Goal: Navigation & Orientation: Find specific page/section

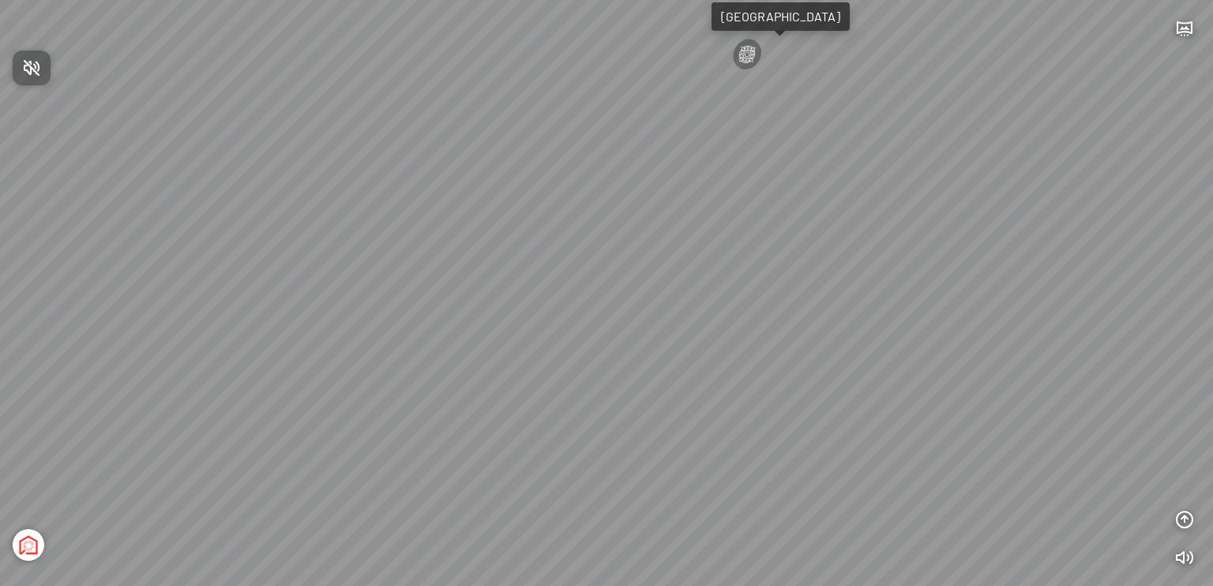
drag, startPoint x: 883, startPoint y: 358, endPoint x: 532, endPoint y: 259, distance: 364.4
click at [532, 259] on div at bounding box center [606, 293] width 1213 height 586
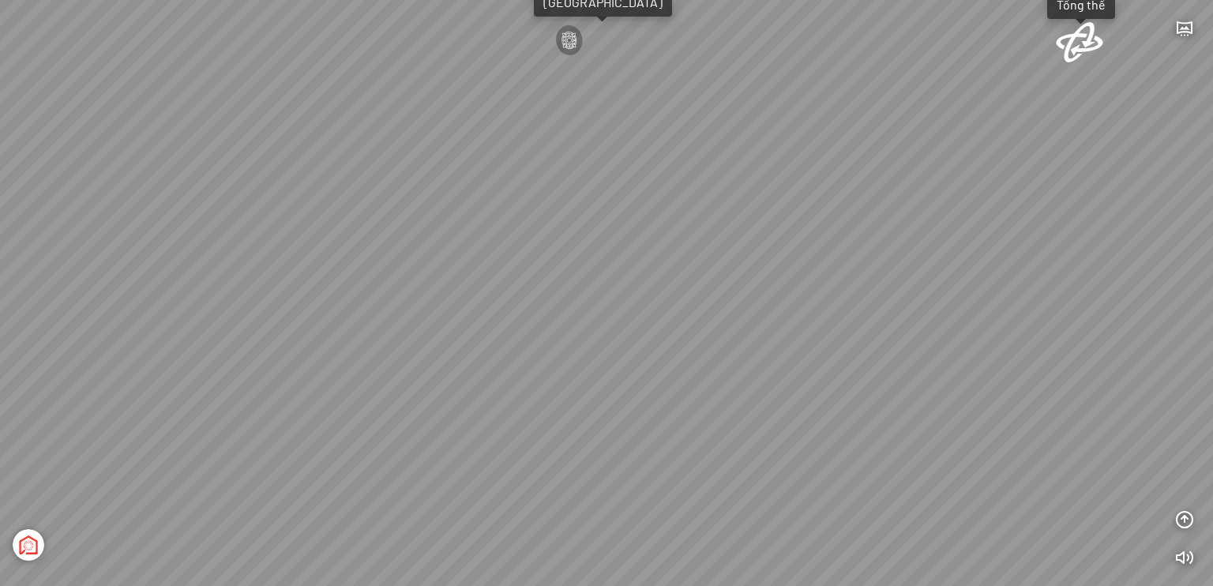
drag, startPoint x: 968, startPoint y: 225, endPoint x: 749, endPoint y: 212, distance: 220.0
click at [707, 209] on div "Light Tower [GEOGRAPHIC_DATA] Tổng thể [GEOGRAPHIC_DATA] [GEOGRAPHIC_DATA] Phố …" at bounding box center [606, 293] width 1213 height 586
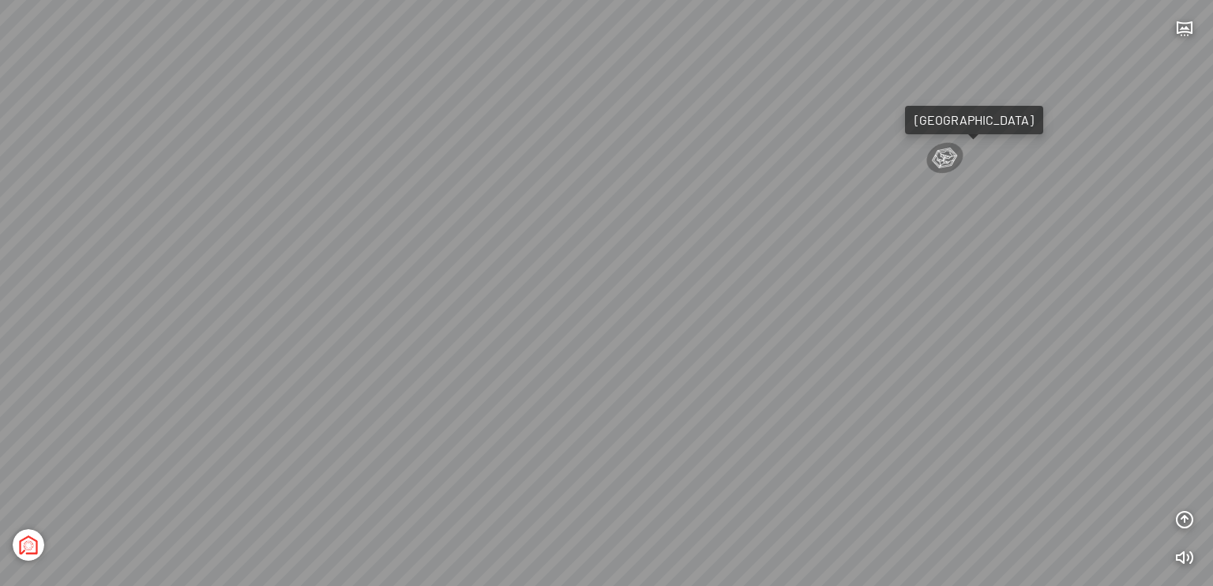
drag, startPoint x: 1134, startPoint y: 316, endPoint x: 869, endPoint y: 269, distance: 268.7
click at [869, 269] on div "Light Tower [GEOGRAPHIC_DATA] Tổng thể [GEOGRAPHIC_DATA] [GEOGRAPHIC_DATA] Phố …" at bounding box center [606, 293] width 1213 height 586
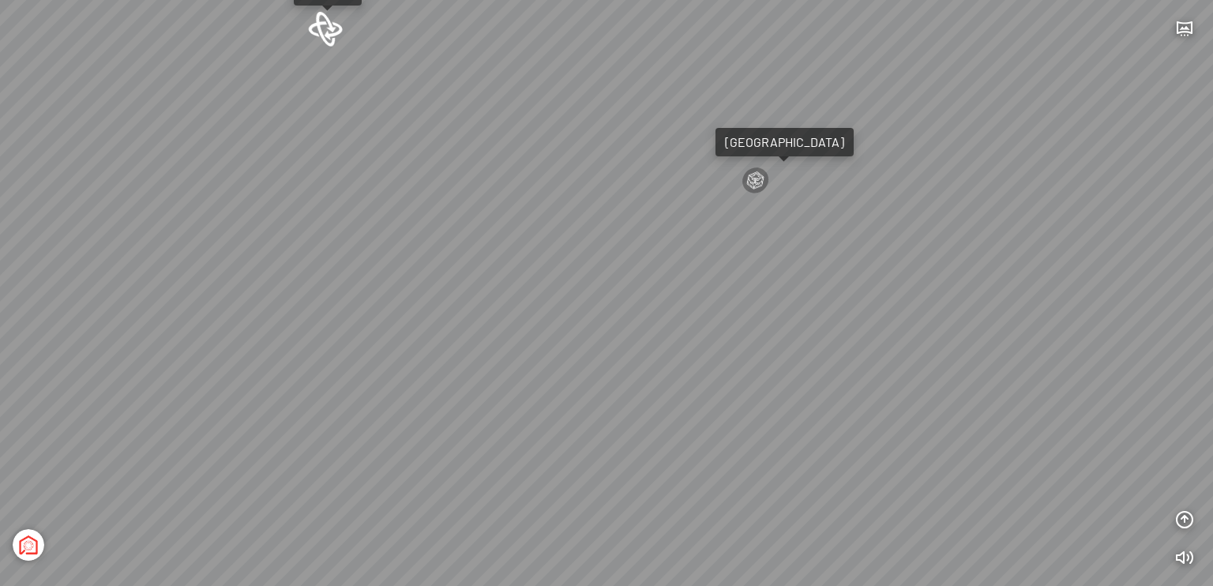
drag, startPoint x: 1002, startPoint y: 170, endPoint x: 882, endPoint y: 222, distance: 130.9
click at [882, 222] on div "Light Tower [GEOGRAPHIC_DATA] Tổng thể [GEOGRAPHIC_DATA] [GEOGRAPHIC_DATA] Phố …" at bounding box center [606, 293] width 1213 height 586
click at [1185, 31] on icon "button" at bounding box center [1184, 28] width 19 height 19
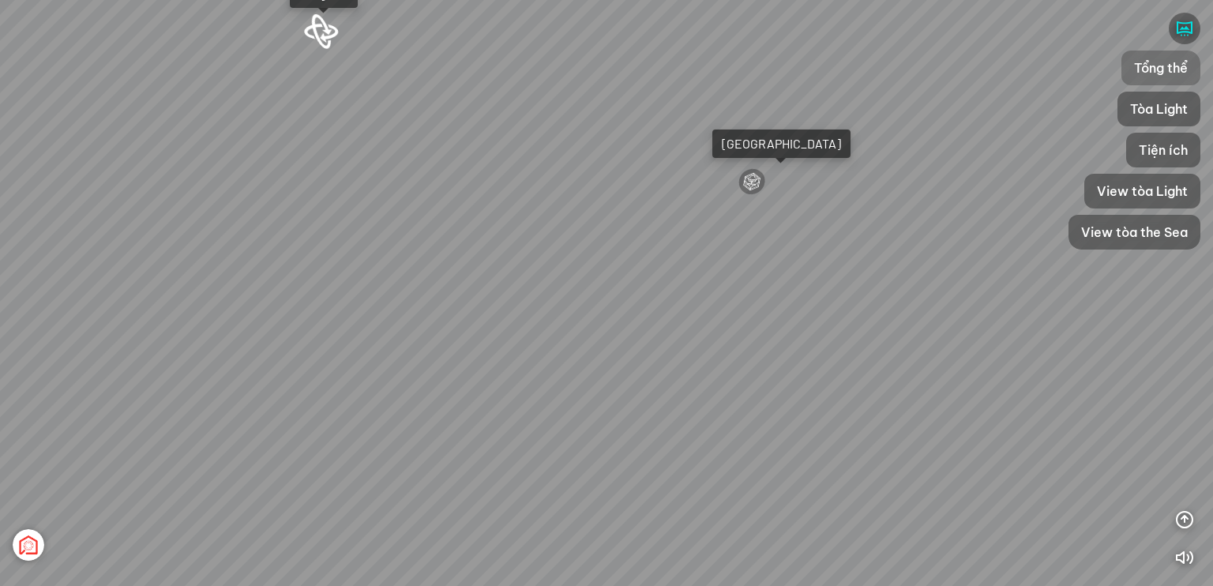
click at [1134, 66] on span "Tổng thể" at bounding box center [1161, 67] width 54 height 19
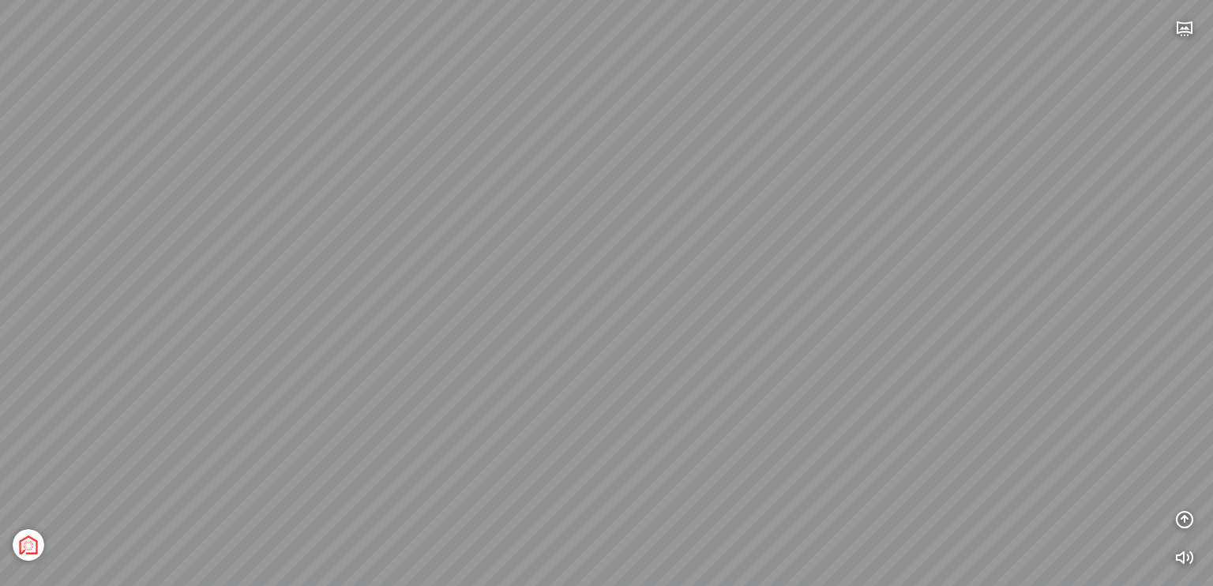
drag, startPoint x: 306, startPoint y: 464, endPoint x: 442, endPoint y: 461, distance: 135.9
click at [443, 461] on div "[GEOGRAPHIC_DATA] 3.6 km KN Links [GEOGRAPHIC_DATA] 5.9 km Thể Thao Bãi Biển 0 …" at bounding box center [606, 293] width 1213 height 586
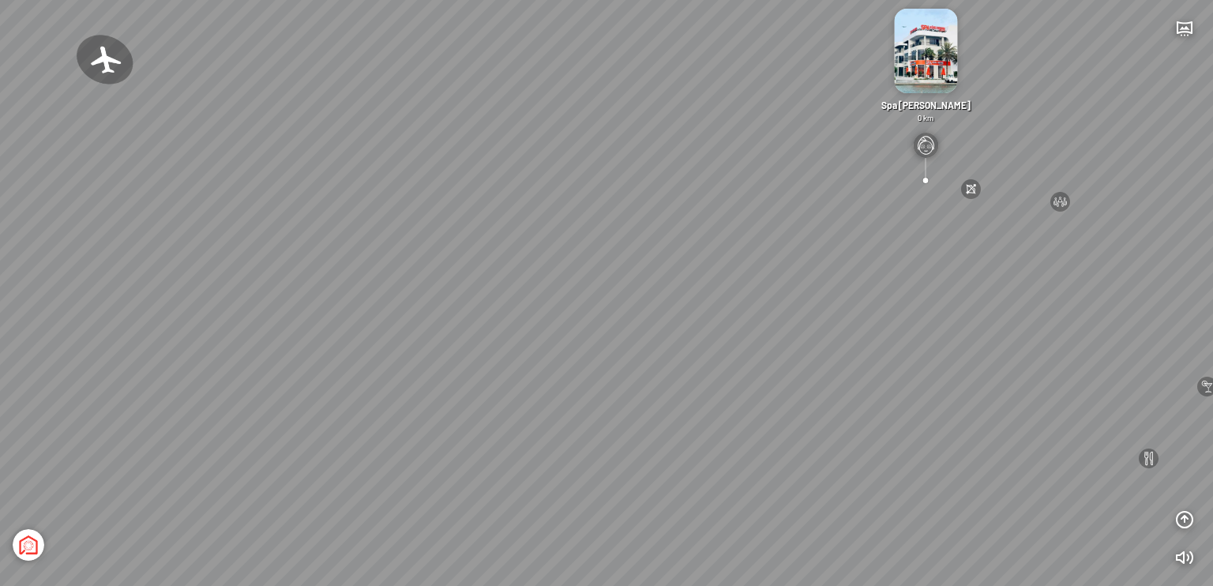
drag, startPoint x: 393, startPoint y: 429, endPoint x: 566, endPoint y: 421, distance: 172.4
click at [566, 421] on div "[GEOGRAPHIC_DATA] 3.6 km KN Links [GEOGRAPHIC_DATA] 5.9 km Thể Thao Bãi Biển 0 …" at bounding box center [606, 293] width 1213 height 586
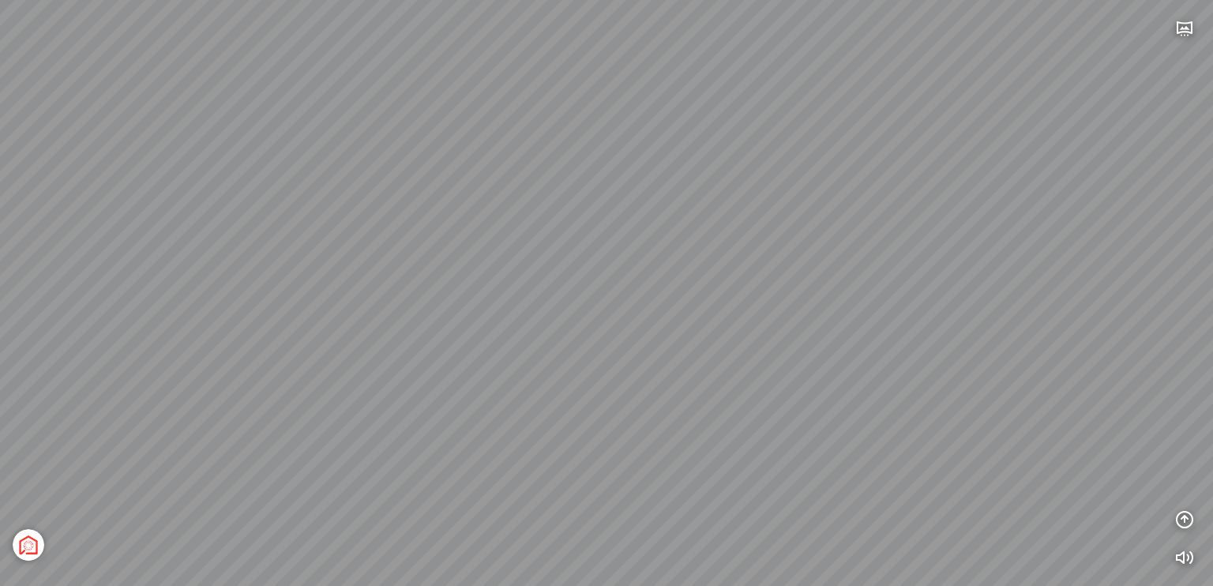
drag, startPoint x: 401, startPoint y: 449, endPoint x: 668, endPoint y: 440, distance: 266.4
click at [668, 442] on div "[GEOGRAPHIC_DATA] 3.6 km KN Links [GEOGRAPHIC_DATA] 5.9 km Thể Thao Bãi Biển 0 …" at bounding box center [606, 293] width 1213 height 586
drag, startPoint x: 674, startPoint y: 449, endPoint x: 688, endPoint y: 427, distance: 26.3
click at [697, 426] on div "[GEOGRAPHIC_DATA] 3.6 km KN Links [GEOGRAPHIC_DATA] 5.9 km Thể Thao Bãi Biển 0 …" at bounding box center [606, 293] width 1213 height 586
drag, startPoint x: 928, startPoint y: 471, endPoint x: 752, endPoint y: 471, distance: 176.2
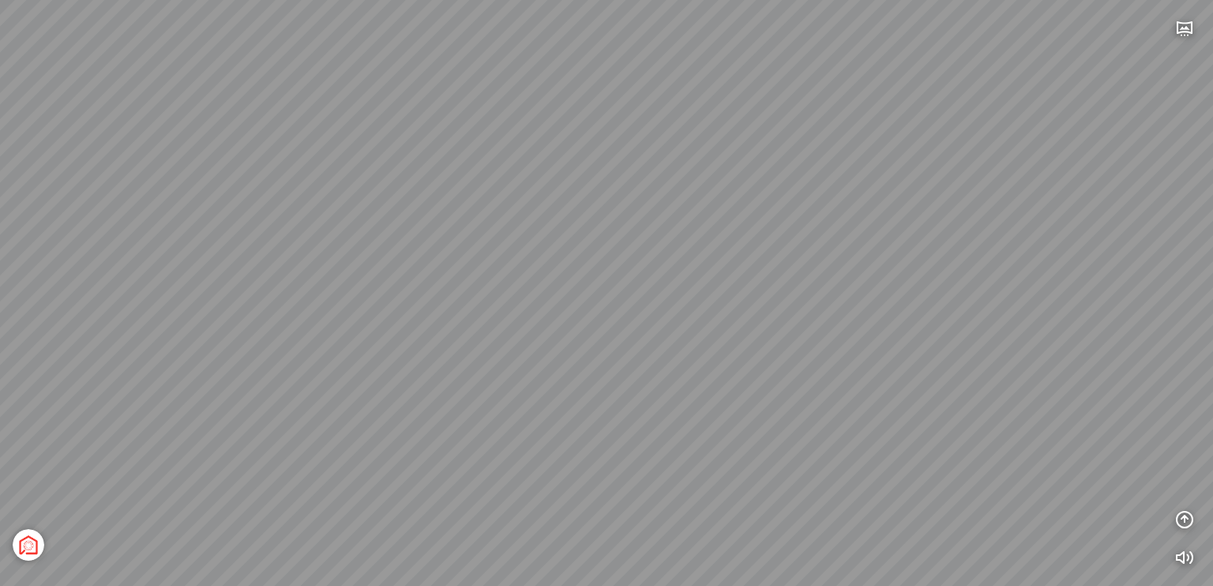
click at [752, 471] on div "[GEOGRAPHIC_DATA] 3.6 km KN Links [GEOGRAPHIC_DATA] 5.9 km Thể Thao Bãi Biển 0 …" at bounding box center [606, 293] width 1213 height 586
drag, startPoint x: 926, startPoint y: 487, endPoint x: 724, endPoint y: 462, distance: 203.8
click at [724, 462] on div "[GEOGRAPHIC_DATA] 3.6 km KN Links [GEOGRAPHIC_DATA] 5.9 km Thể Thao Bãi Biển 0 …" at bounding box center [606, 293] width 1213 height 586
drag, startPoint x: 929, startPoint y: 455, endPoint x: 1059, endPoint y: 445, distance: 130.7
click at [1059, 445] on div "[GEOGRAPHIC_DATA] 3.6 km KN Links [GEOGRAPHIC_DATA] 5.9 km Thể Thao Bãi Biển 0 …" at bounding box center [606, 293] width 1213 height 586
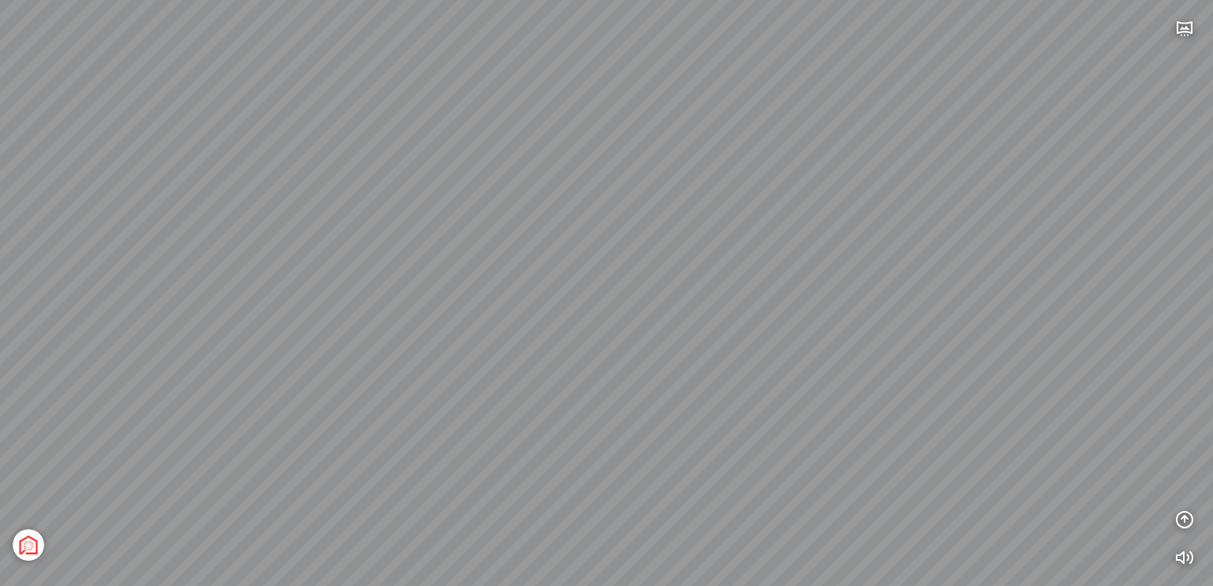
drag, startPoint x: 851, startPoint y: 333, endPoint x: 600, endPoint y: 328, distance: 250.5
click at [600, 328] on div "[GEOGRAPHIC_DATA] 3.6 km KN Links [GEOGRAPHIC_DATA] 5.9 km Thể Thao Bãi Biển 0 …" at bounding box center [606, 293] width 1213 height 586
drag, startPoint x: 743, startPoint y: 362, endPoint x: 448, endPoint y: 288, distance: 303.7
click at [439, 292] on div "[GEOGRAPHIC_DATA] 3.6 km KN Links [GEOGRAPHIC_DATA] 5.9 km Thể Thao Bãi Biển 0 …" at bounding box center [606, 293] width 1213 height 586
